Goal: Transaction & Acquisition: Purchase product/service

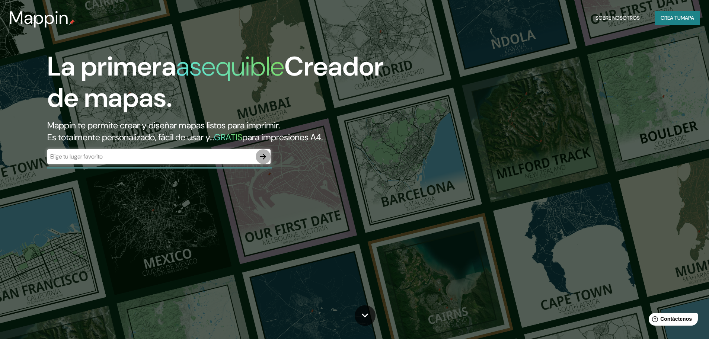
click at [260, 156] on icon "button" at bounding box center [263, 156] width 9 height 9
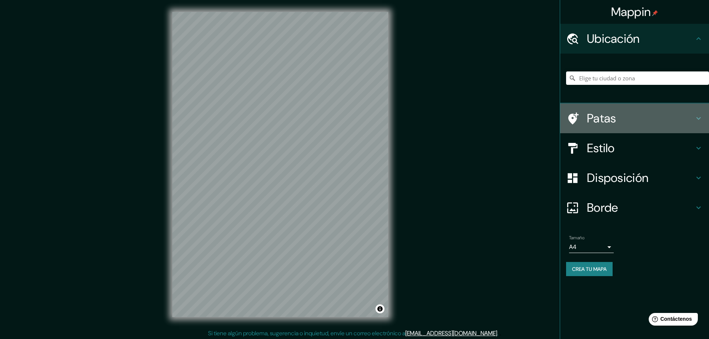
click at [606, 116] on font "Patas" at bounding box center [601, 119] width 29 height 16
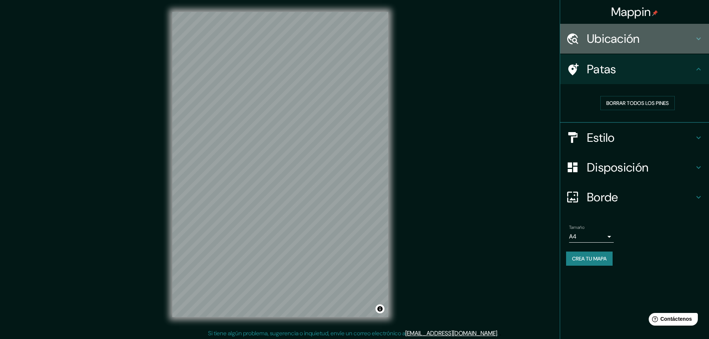
click at [616, 42] on font "Ubicación" at bounding box center [613, 39] width 53 height 16
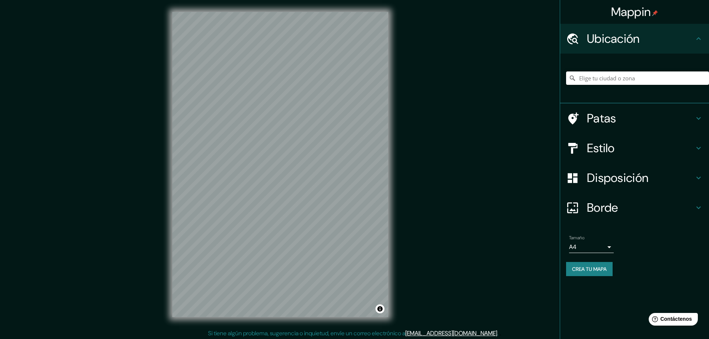
click at [617, 78] on input "Elige tu ciudad o zona" at bounding box center [637, 77] width 143 height 13
paste input "Av. Int. [PERSON_NAME][STREET_ADDRESS]"
type input "[STREET_ADDRESS][PERSON_NAME]"
click at [615, 144] on font "Estilo" at bounding box center [601, 148] width 28 height 16
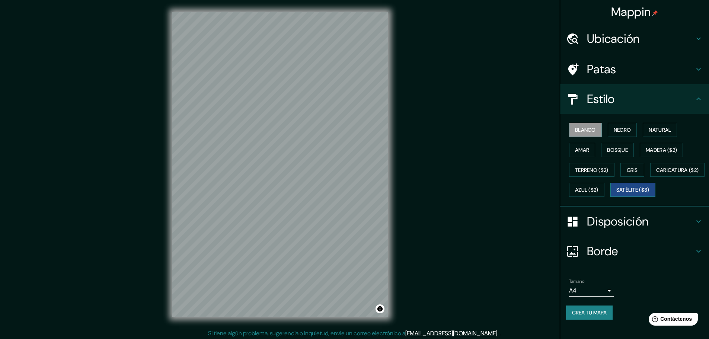
click at [616, 194] on font "Satélite ($3)" at bounding box center [632, 190] width 33 height 7
click at [597, 41] on font "Ubicación" at bounding box center [613, 39] width 53 height 16
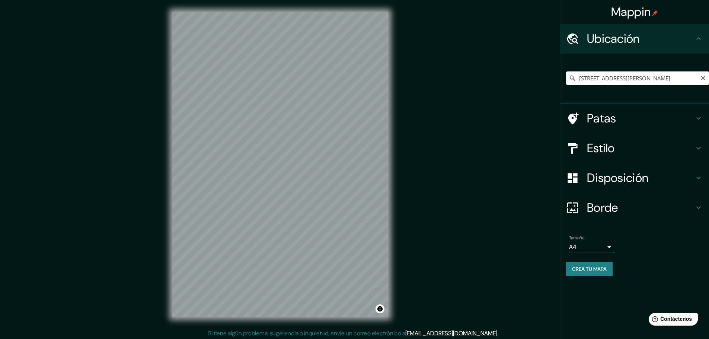
click at [627, 79] on input "[STREET_ADDRESS][PERSON_NAME]" at bounding box center [637, 77] width 143 height 13
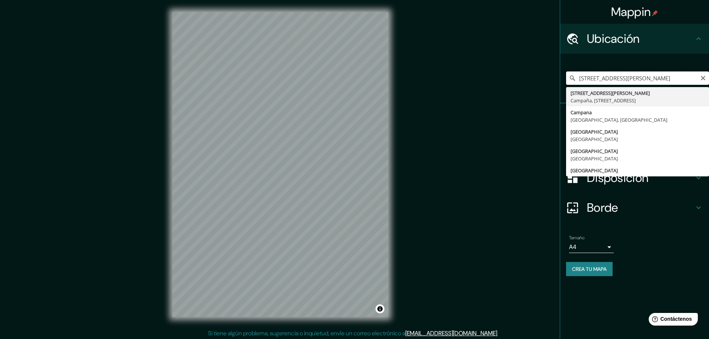
click at [627, 79] on input "[STREET_ADDRESS][PERSON_NAME]" at bounding box center [637, 77] width 143 height 13
click at [652, 77] on input "[STREET_ADDRESS][PERSON_NAME]" at bounding box center [637, 77] width 143 height 13
